Goal: Task Accomplishment & Management: Manage account settings

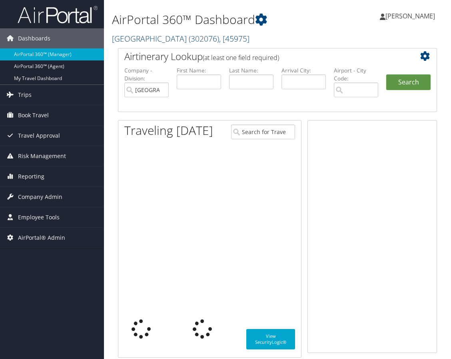
click at [173, 41] on link "Temple University ( 302076 ) , [ 45975 ]" at bounding box center [181, 38] width 138 height 11
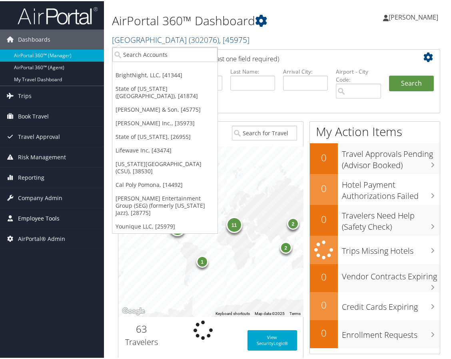
click at [36, 215] on span "Employee Tools" at bounding box center [39, 217] width 42 height 20
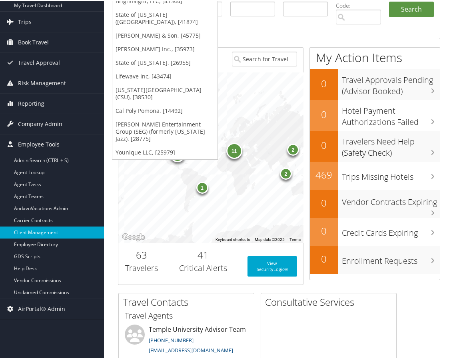
scroll to position [80, 0]
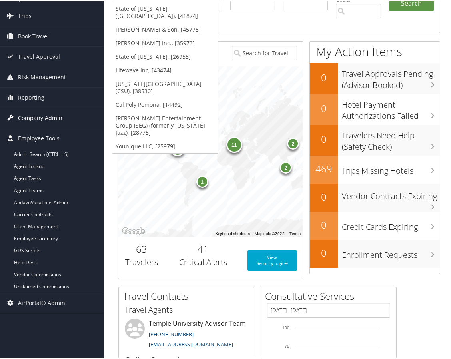
click at [46, 118] on span "Company Admin" at bounding box center [40, 117] width 44 height 20
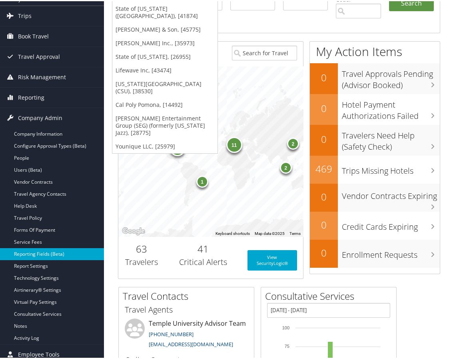
click at [46, 254] on link "Reporting Fields (Beta)" at bounding box center [52, 253] width 104 height 12
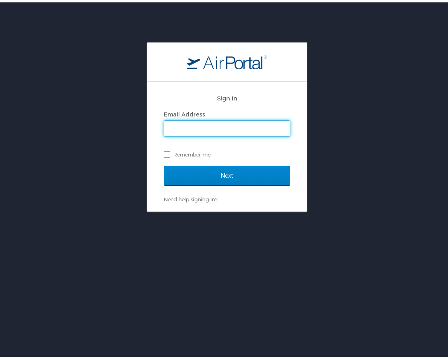
type input "emily.drees@cbtravel.com"
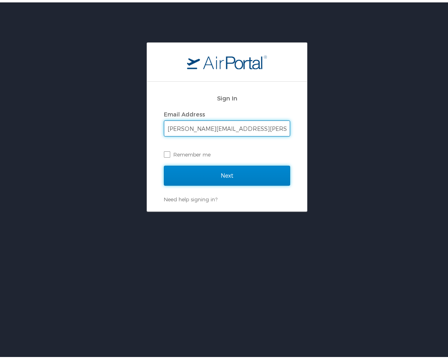
click at [224, 172] on input "Next" at bounding box center [227, 173] width 126 height 20
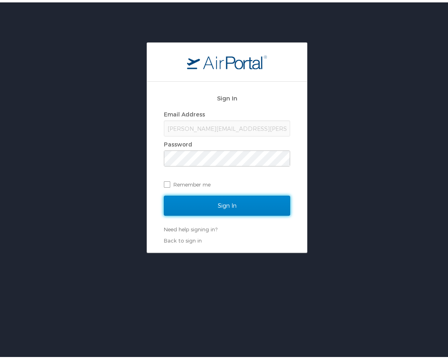
click at [244, 202] on input "Sign In" at bounding box center [227, 203] width 126 height 20
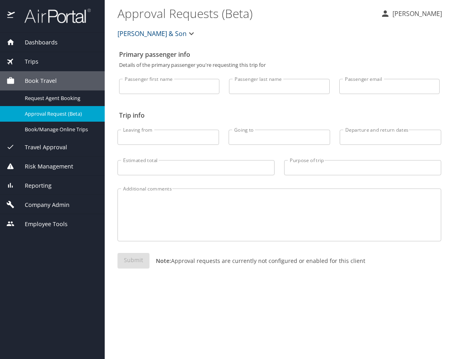
click at [157, 35] on span "CH Guenther & Son" at bounding box center [152, 33] width 69 height 11
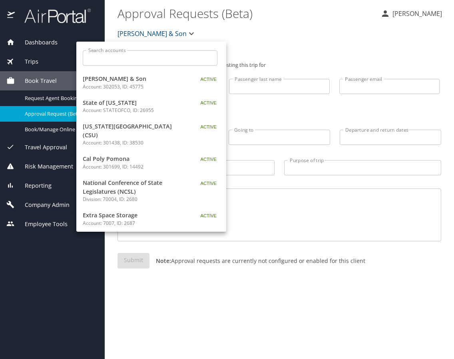
click at [158, 56] on input "Search accounts" at bounding box center [153, 57] width 130 height 15
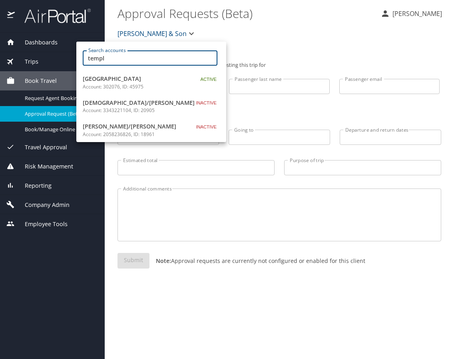
type input "templ"
click at [162, 83] on p "Account: 302076, ID: 45975" at bounding box center [133, 86] width 100 height 7
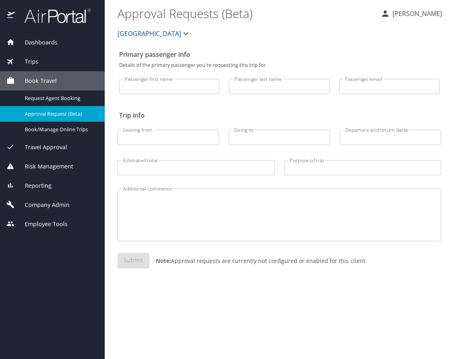
click at [38, 184] on span "Reporting" at bounding box center [33, 185] width 37 height 9
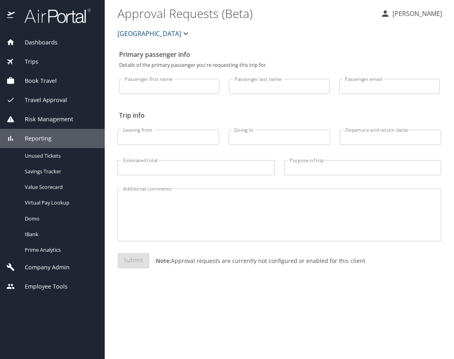
click at [50, 268] on span "Company Admin" at bounding box center [42, 267] width 55 height 9
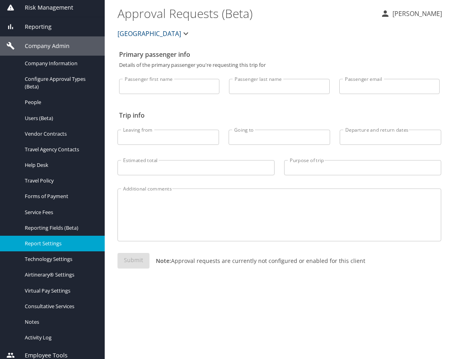
scroll to position [113, 0]
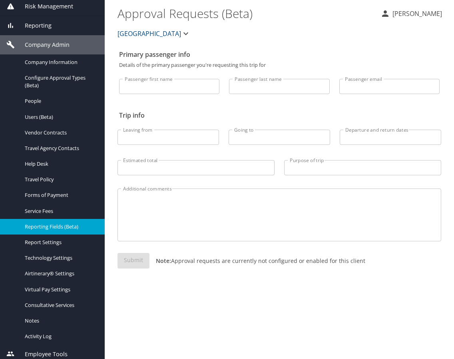
click at [54, 225] on span "Reporting Fields (Beta)" at bounding box center [60, 227] width 70 height 8
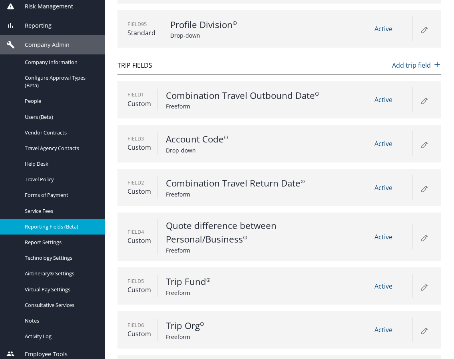
scroll to position [280, 0]
click at [379, 142] on span "Active" at bounding box center [384, 143] width 18 height 9
click at [420, 145] on icon at bounding box center [424, 144] width 10 height 10
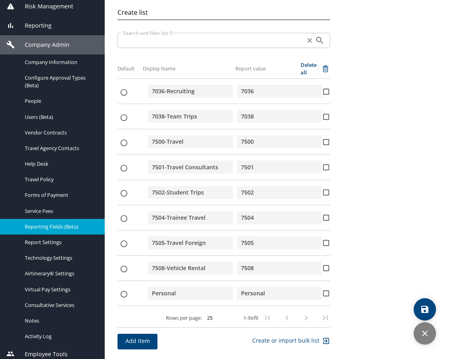
scroll to position [257, 0]
click at [315, 36] on icon "search" at bounding box center [320, 41] width 10 height 10
click at [428, 335] on icon "discard" at bounding box center [425, 333] width 10 height 10
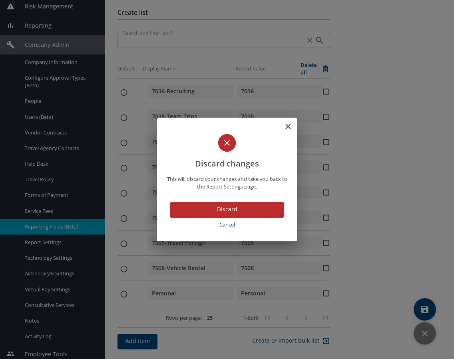
click at [234, 209] on span "Discard" at bounding box center [227, 209] width 102 height 10
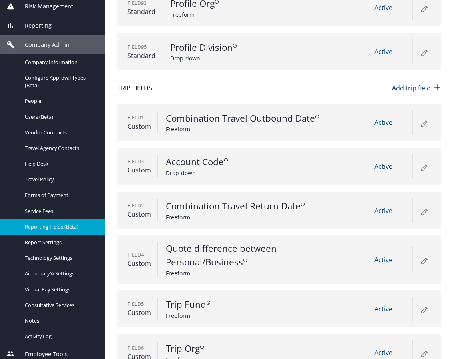
scroll to position [277, 0]
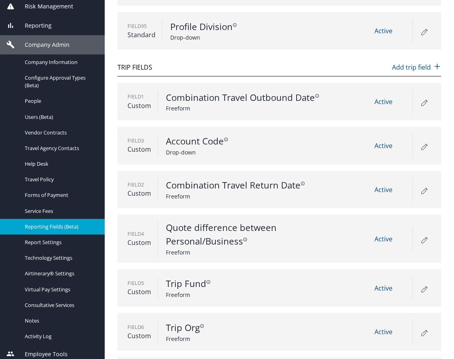
click at [378, 289] on span "Active" at bounding box center [384, 287] width 18 height 9
click at [419, 288] on icon at bounding box center [424, 288] width 10 height 10
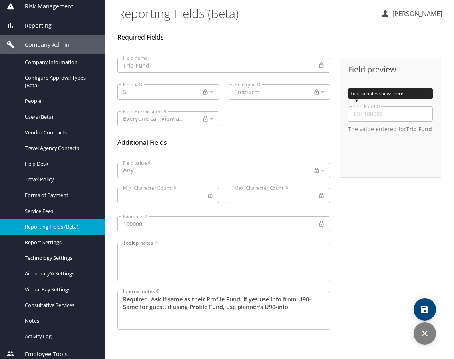
click at [427, 330] on icon "discard" at bounding box center [425, 333] width 10 height 10
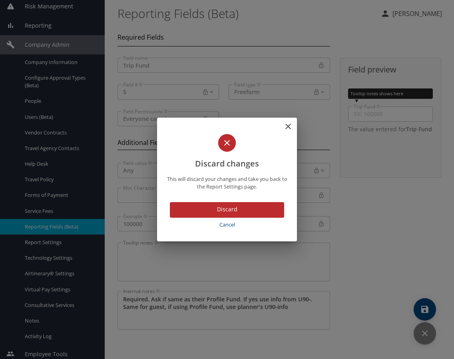
click at [241, 211] on span "Discard" at bounding box center [227, 209] width 102 height 10
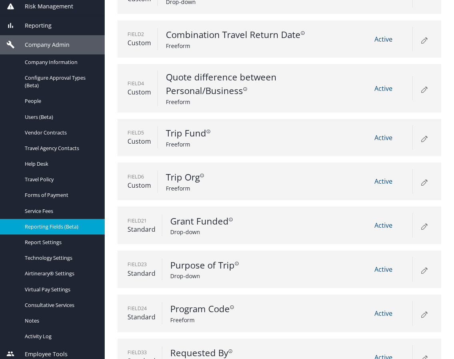
scroll to position [415, 0]
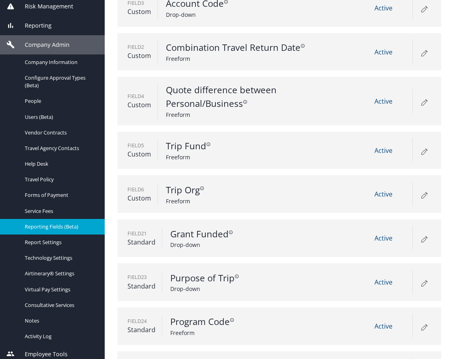
click at [419, 195] on icon at bounding box center [424, 194] width 10 height 10
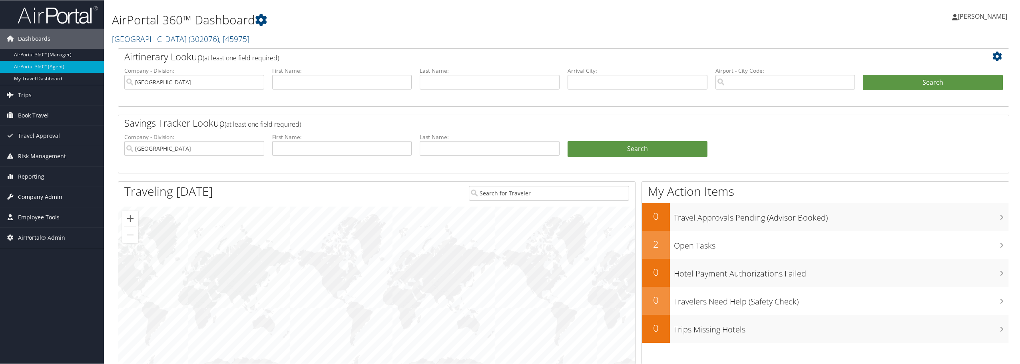
click at [54, 195] on span "Company Admin" at bounding box center [40, 197] width 44 height 20
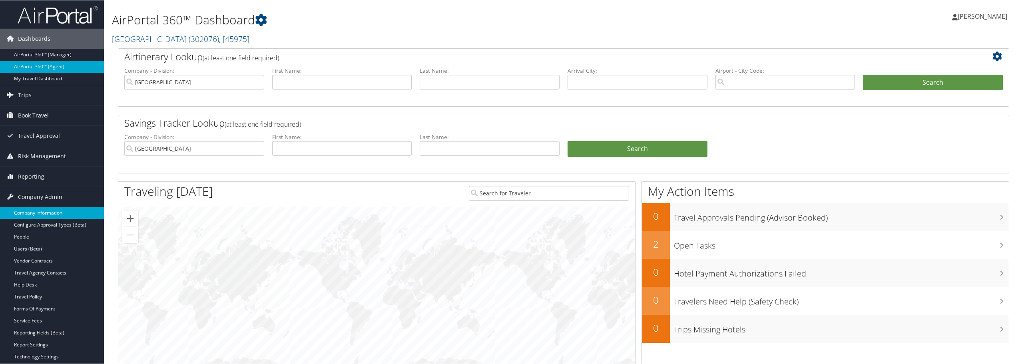
click at [46, 213] on link "Company Information" at bounding box center [52, 213] width 104 height 12
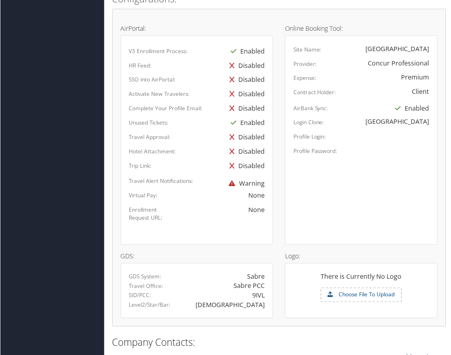
scroll to position [212, 0]
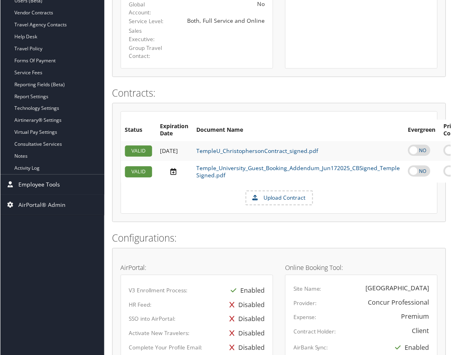
click at [47, 186] on span "Employee Tools" at bounding box center [39, 185] width 42 height 20
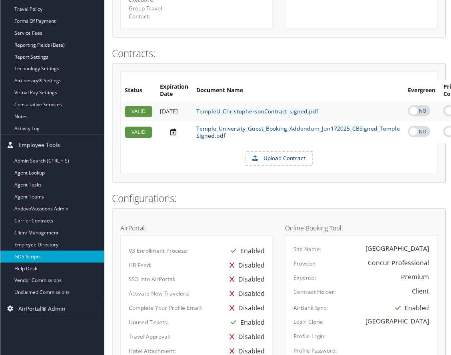
scroll to position [252, 0]
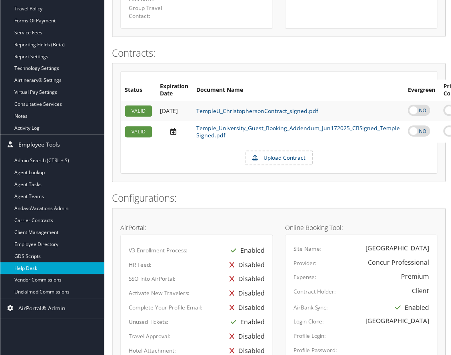
click at [35, 269] on link "Help Desk" at bounding box center [52, 269] width 104 height 12
